Goal: Go to known website: Access a specific website the user already knows

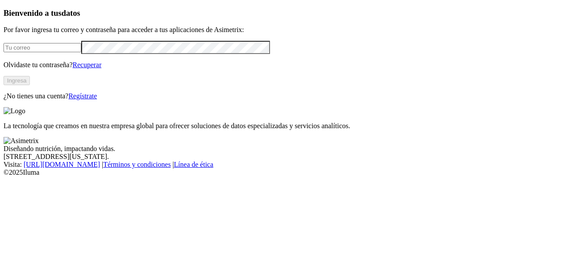
type input "[EMAIL_ADDRESS][DOMAIN_NAME]"
click at [30, 85] on button "Ingresa" at bounding box center [17, 80] width 26 height 9
